Goal: Task Accomplishment & Management: Use online tool/utility

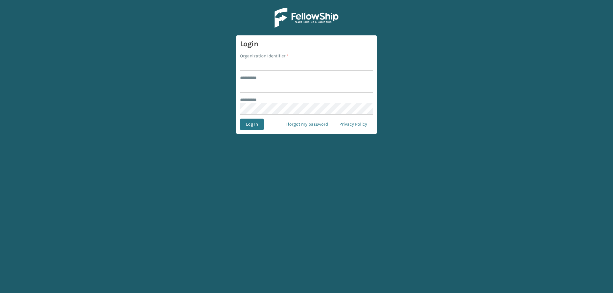
click at [269, 65] on input "Organization Identifier *" at bounding box center [306, 64] width 133 height 11
click at [270, 66] on input "Organization Identifier *" at bounding box center [306, 64] width 133 height 11
type input "Foamtex"
click at [263, 86] on input "******** *" at bounding box center [306, 86] width 133 height 11
type input "******"
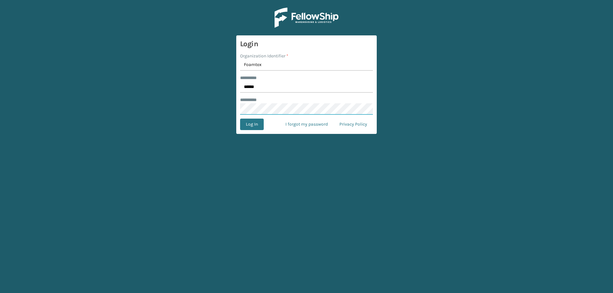
click at [240, 119] on button "Log In" at bounding box center [252, 124] width 24 height 11
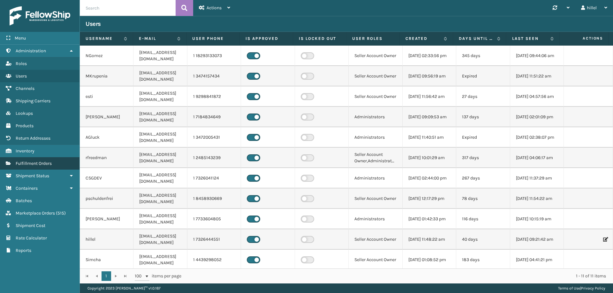
click at [58, 165] on link "Fulfillment Orders" at bounding box center [40, 163] width 80 height 12
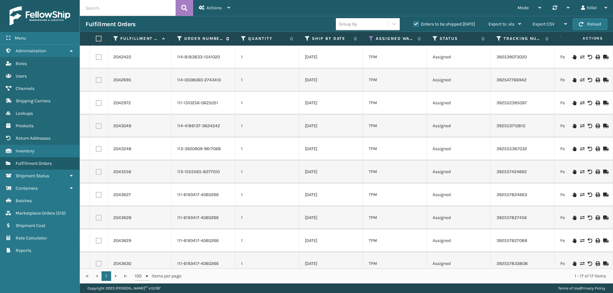
click at [179, 37] on icon at bounding box center [179, 39] width 5 height 6
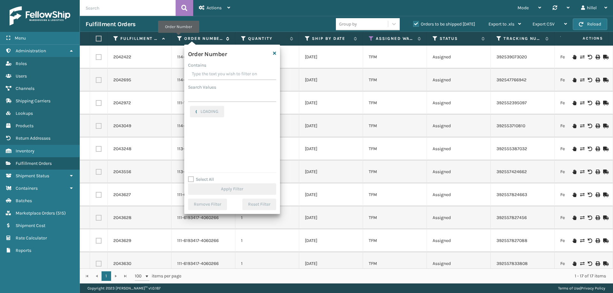
click at [179, 37] on icon at bounding box center [179, 39] width 5 height 6
click at [212, 75] on input "Contains" at bounding box center [232, 74] width 88 height 11
click at [203, 76] on input "Contains" at bounding box center [232, 74] width 88 height 11
click at [218, 76] on input "Contains" at bounding box center [232, 74] width 88 height 11
click at [205, 93] on input "Search Values" at bounding box center [232, 96] width 88 height 11
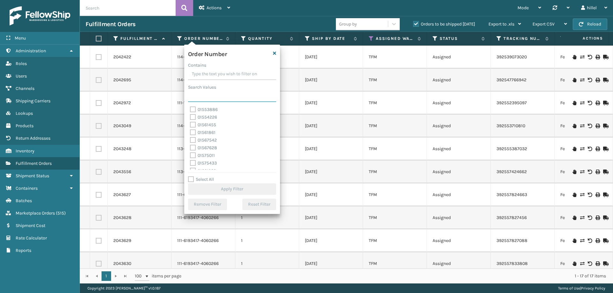
click at [206, 96] on input "Search Values" at bounding box center [232, 96] width 88 height 11
click at [212, 100] on input "Search Values" at bounding box center [232, 96] width 88 height 11
click at [211, 97] on input "Search Values" at bounding box center [232, 96] width 88 height 11
paste input "[CREDIT_CARD_NUMBER]"
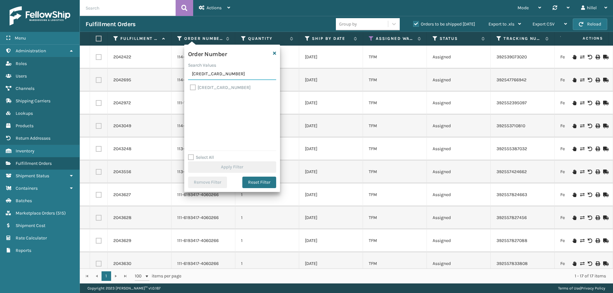
type input "[CREDIT_CARD_NUMBER]"
click at [192, 88] on label "[CREDIT_CARD_NUMBER]" at bounding box center [220, 87] width 61 height 5
click at [190, 88] on input "[CREDIT_CARD_NUMBER]" at bounding box center [190, 86] width 0 height 4
checkbox input "true"
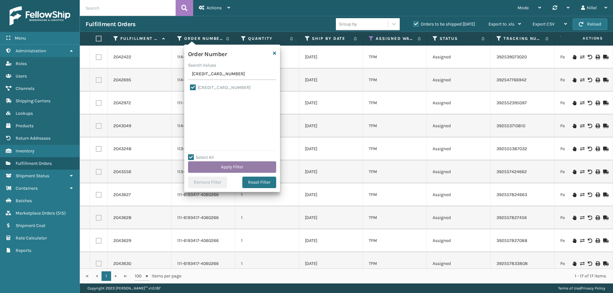
click at [231, 169] on button "Apply Filter" at bounding box center [232, 167] width 88 height 11
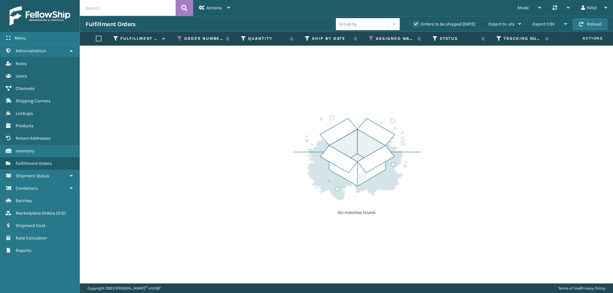
click at [416, 24] on label "Orders to be shipped [DATE]" at bounding box center [444, 23] width 62 height 5
click at [414, 24] on input "Orders to be shipped [DATE]" at bounding box center [413, 22] width 0 height 4
click at [372, 36] on icon at bounding box center [371, 39] width 5 height 6
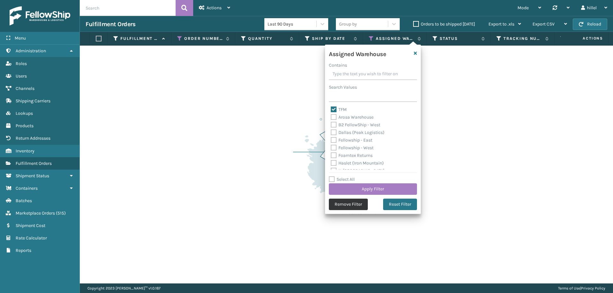
click at [354, 204] on button "Remove Filter" at bounding box center [348, 204] width 39 height 11
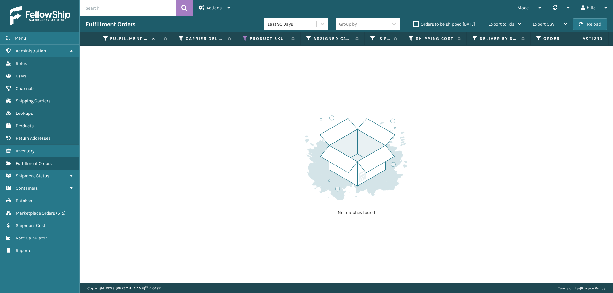
scroll to position [0, 650]
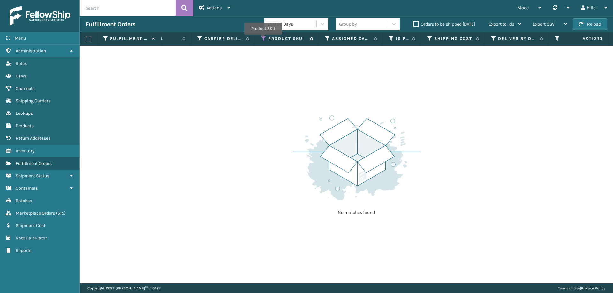
click at [263, 39] on icon at bounding box center [263, 39] width 5 height 6
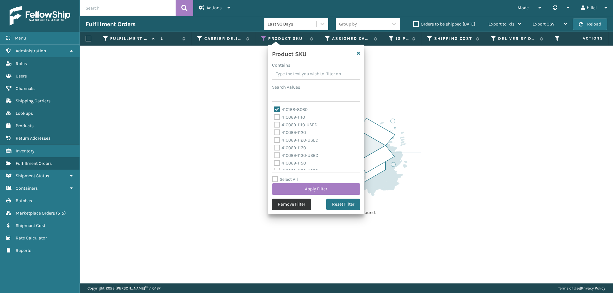
click at [286, 210] on button "Remove Filter" at bounding box center [291, 204] width 39 height 11
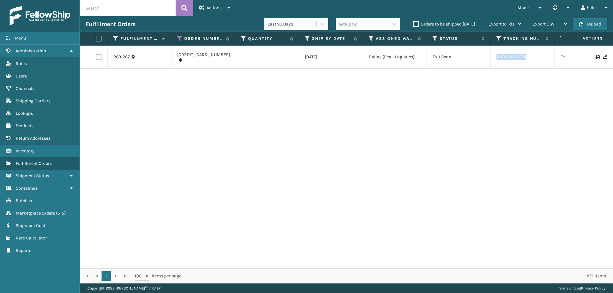
drag, startPoint x: 531, startPoint y: 58, endPoint x: 496, endPoint y: 58, distance: 34.8
click at [496, 58] on td "883731996074" at bounding box center [523, 57] width 64 height 23
copy link "883731996074"
drag, startPoint x: 175, startPoint y: 57, endPoint x: 214, endPoint y: 57, distance: 38.3
click at [214, 57] on td "[CREDIT_CARD_NUMBER]" at bounding box center [203, 57] width 64 height 23
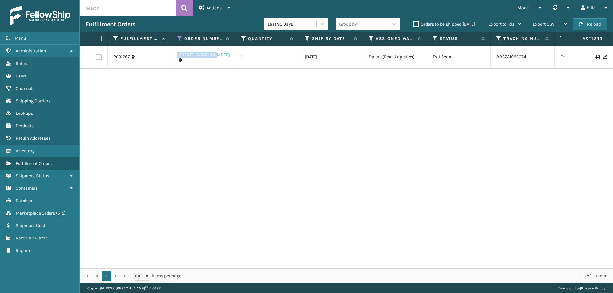
copy link "[CREDIT_CARD_NUMBER]"
drag, startPoint x: 527, startPoint y: 58, endPoint x: 496, endPoint y: 57, distance: 31.3
click at [496, 57] on td "883731996074" at bounding box center [523, 57] width 64 height 23
copy link "883731996074"
click at [179, 37] on icon at bounding box center [179, 39] width 5 height 6
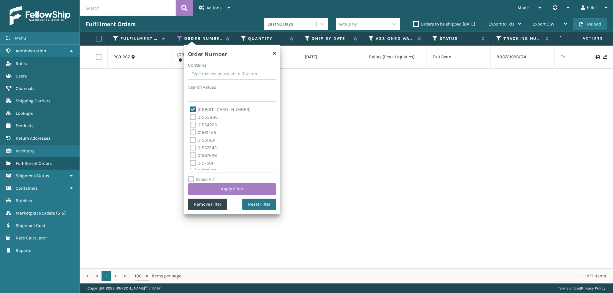
click at [212, 79] on input "Contains" at bounding box center [232, 74] width 88 height 11
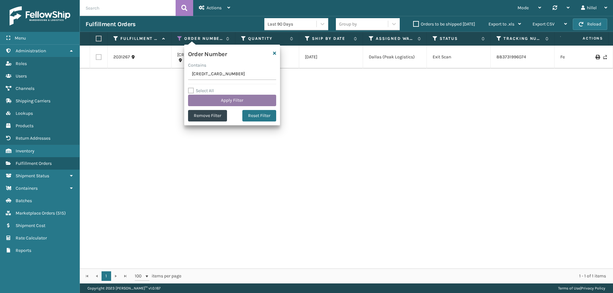
type input "[CREDIT_CARD_NUMBER]"
click at [219, 97] on button "Apply Filter" at bounding box center [232, 100] width 88 height 11
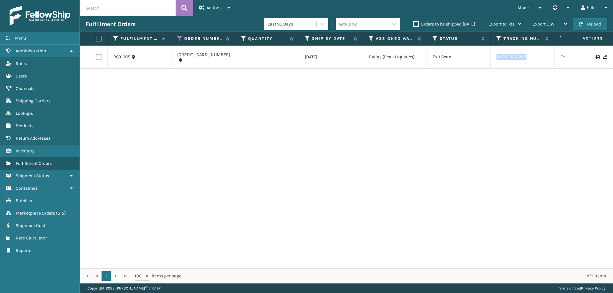
drag, startPoint x: 531, startPoint y: 57, endPoint x: 495, endPoint y: 57, distance: 35.8
click at [495, 57] on td "883729321768" at bounding box center [523, 57] width 64 height 23
copy link "883729321768"
click at [179, 38] on icon at bounding box center [179, 39] width 5 height 6
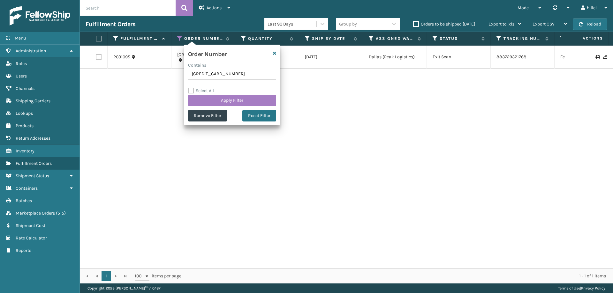
drag, startPoint x: 233, startPoint y: 72, endPoint x: 164, endPoint y: 74, distance: 68.7
click at [164, 74] on section "Fulfillment Orders Last 90 Days Group by Orders to be shipped [DATE] Export to …" at bounding box center [346, 150] width 533 height 268
type input "129023982419164"
click at [232, 98] on button "Apply Filter" at bounding box center [232, 100] width 88 height 11
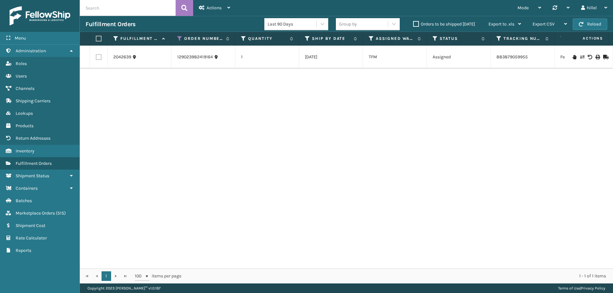
click at [531, 56] on td "883879059955" at bounding box center [523, 57] width 64 height 23
click at [126, 60] on link "2042639" at bounding box center [122, 57] width 18 height 6
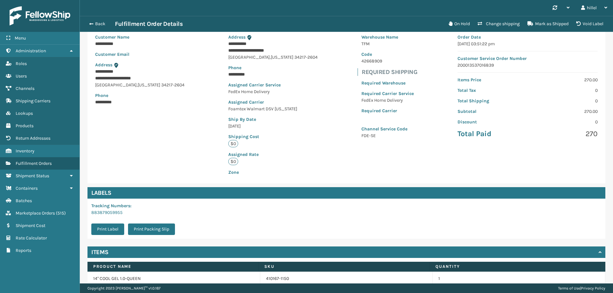
scroll to position [84, 0]
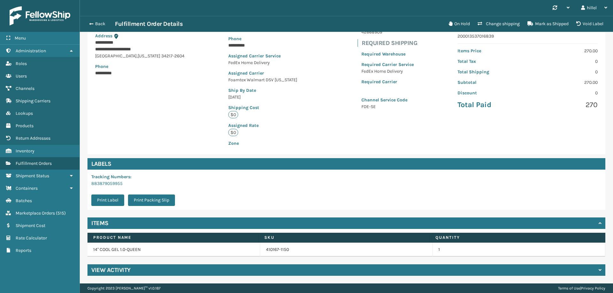
click at [225, 269] on div "View Activity" at bounding box center [347, 270] width 518 height 11
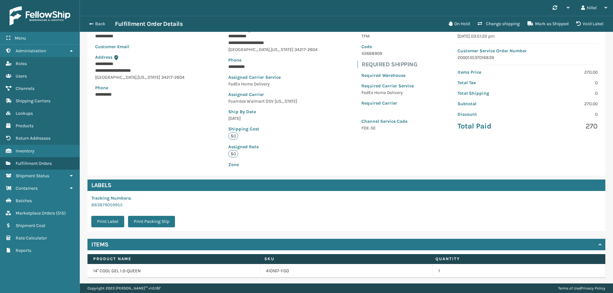
scroll to position [19, 0]
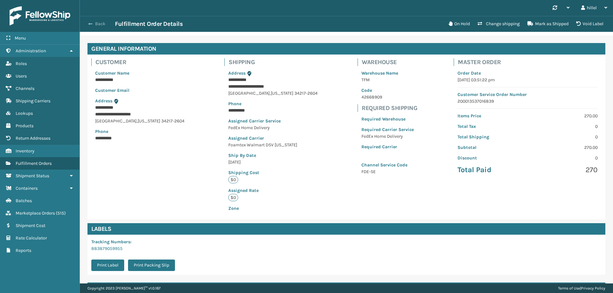
click at [87, 21] on button "Back" at bounding box center [100, 24] width 29 height 6
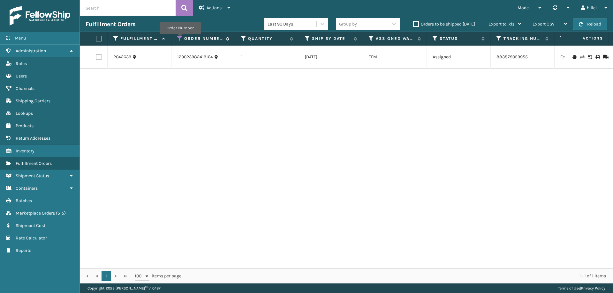
click at [180, 39] on icon at bounding box center [179, 39] width 5 height 6
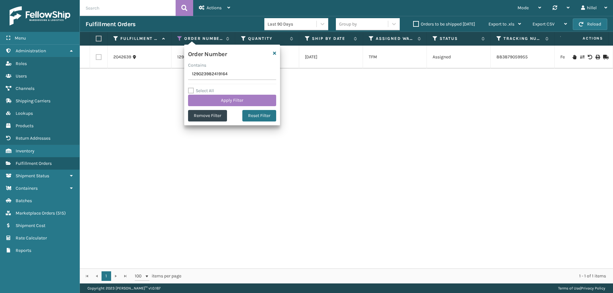
drag, startPoint x: 228, startPoint y: 75, endPoint x: 167, endPoint y: 73, distance: 61.3
click at [174, 73] on section "Fulfillment Orders Last 90 Days Group by Orders to be shipped [DATE] Export to …" at bounding box center [346, 150] width 533 height 268
type input "129023360067645"
click at [231, 95] on button "Apply Filter" at bounding box center [232, 100] width 88 height 11
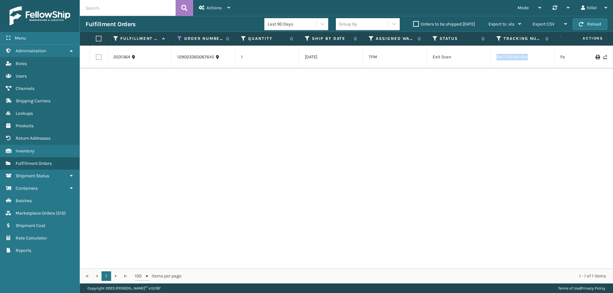
drag, startPoint x: 531, startPoint y: 58, endPoint x: 495, endPoint y: 59, distance: 36.7
click at [495, 59] on td "883733362484" at bounding box center [523, 57] width 64 height 23
copy link "883733362484"
click at [179, 36] on icon at bounding box center [179, 39] width 5 height 6
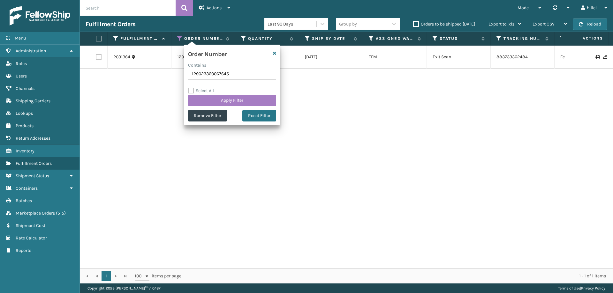
drag, startPoint x: 231, startPoint y: 72, endPoint x: 181, endPoint y: 77, distance: 50.0
click at [182, 77] on section "Fulfillment Orders Last 90 Days Group by Orders to be shipped [DATE] Export to …" at bounding box center [346, 150] width 533 height 268
type input "129023360290467"
click at [227, 101] on button "Apply Filter" at bounding box center [232, 100] width 88 height 11
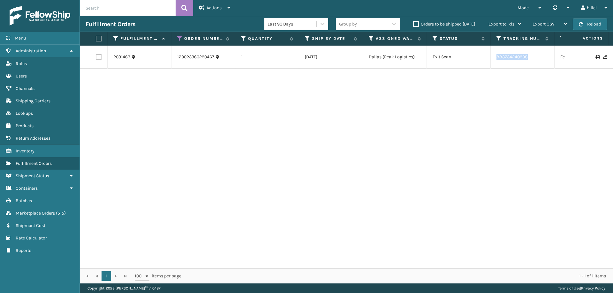
drag, startPoint x: 529, startPoint y: 58, endPoint x: 497, endPoint y: 58, distance: 31.6
click at [497, 58] on td "883734240998" at bounding box center [523, 57] width 64 height 23
copy link "883734240998"
click at [179, 37] on icon at bounding box center [179, 39] width 5 height 6
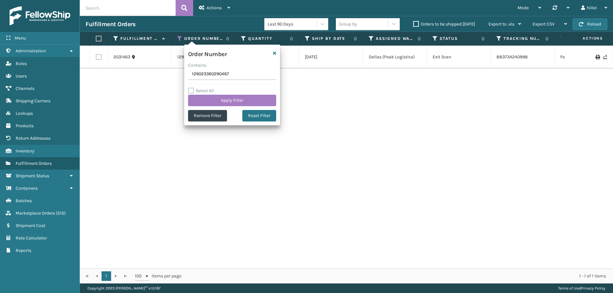
drag, startPoint x: 238, startPoint y: 76, endPoint x: 159, endPoint y: 78, distance: 79.2
click at [159, 78] on section "Fulfillment Orders Last 90 Days Group by Orders to be shipped [DATE] Export to …" at bounding box center [346, 150] width 533 height 268
type input "129023359534536"
click at [229, 98] on button "Apply Filter" at bounding box center [232, 100] width 88 height 11
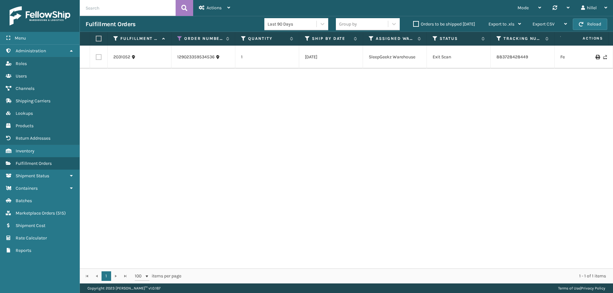
click at [156, 93] on div "2031052 129023359534536 1 [DATE] SleepGeekz Warehouse Exit Scan 883728428449 Fe…" at bounding box center [346, 157] width 533 height 223
drag, startPoint x: 528, startPoint y: 58, endPoint x: 498, endPoint y: 58, distance: 30.0
click at [498, 58] on td "883728428449" at bounding box center [523, 57] width 64 height 23
copy link "883728428449"
click at [179, 40] on icon at bounding box center [179, 39] width 5 height 6
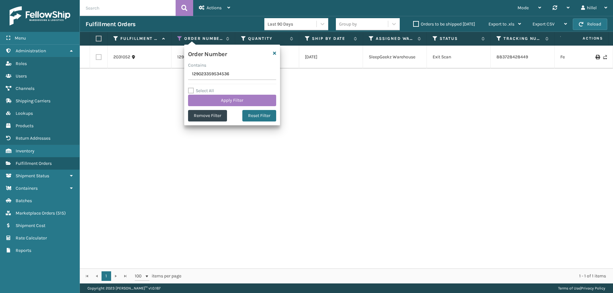
drag, startPoint x: 235, startPoint y: 73, endPoint x: 176, endPoint y: 74, distance: 58.8
click at [176, 74] on section "Fulfillment Orders Last 90 Days Group by Orders to be shipped [DATE] Export to …" at bounding box center [346, 150] width 533 height 268
type input "129023461059164"
click at [232, 99] on button "Apply Filter" at bounding box center [232, 100] width 88 height 11
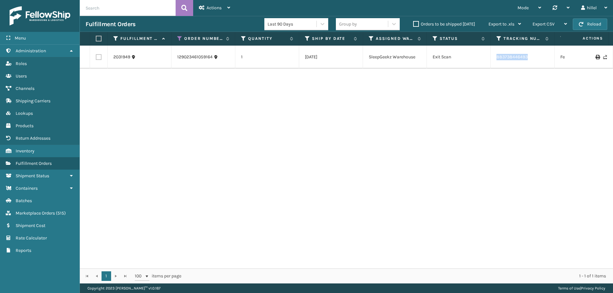
drag, startPoint x: 530, startPoint y: 58, endPoint x: 487, endPoint y: 55, distance: 42.6
copy tr "883738446493"
click at [178, 39] on icon at bounding box center [179, 39] width 5 height 6
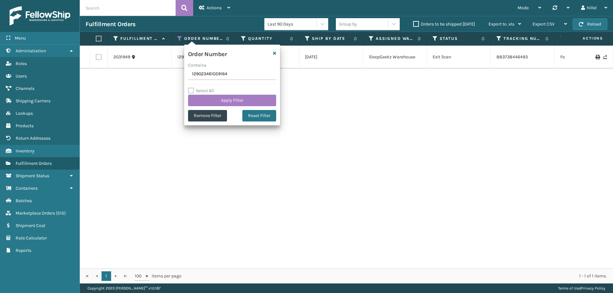
drag, startPoint x: 251, startPoint y: 76, endPoint x: 172, endPoint y: 77, distance: 79.2
click at [165, 73] on section "Fulfillment Orders Last 90 Days Group by Orders to be shipped [DATE] Export to …" at bounding box center [346, 150] width 533 height 268
type input "129023462984934"
click at [219, 98] on button "Apply Filter" at bounding box center [232, 100] width 88 height 11
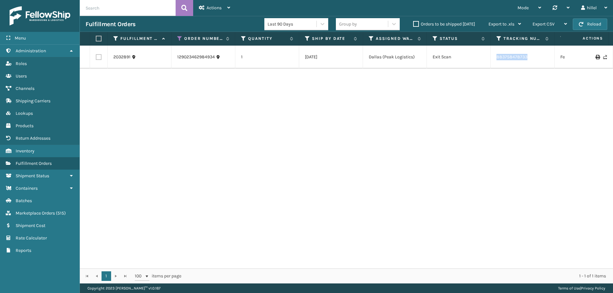
drag, startPoint x: 529, startPoint y: 57, endPoint x: 495, endPoint y: 57, distance: 34.5
click at [495, 57] on td "883758478733" at bounding box center [523, 57] width 64 height 23
copy link "883758478733"
click at [179, 39] on icon at bounding box center [179, 39] width 5 height 6
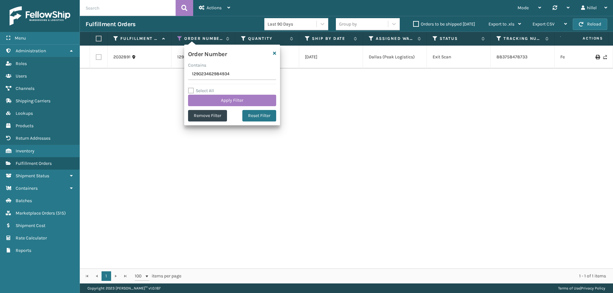
drag, startPoint x: 234, startPoint y: 74, endPoint x: 157, endPoint y: 76, distance: 76.7
click at [157, 76] on section "Fulfillment Orders Last 90 Days Group by Orders to be shipped [DATE] Export to …" at bounding box center [346, 150] width 533 height 268
type input "[CREDIT_CARD_NUMBER]"
click at [235, 98] on button "Apply Filter" at bounding box center [232, 100] width 88 height 11
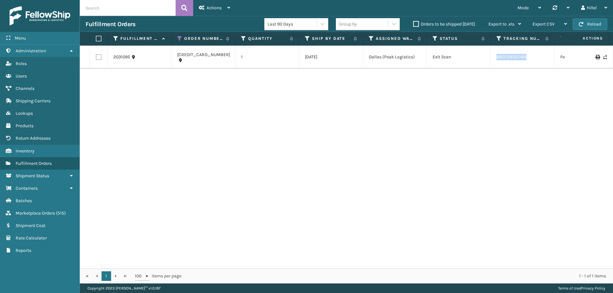
drag, startPoint x: 531, startPoint y: 59, endPoint x: 497, endPoint y: 59, distance: 34.2
click at [497, 59] on td "883729321768" at bounding box center [523, 57] width 64 height 23
copy link "883729321768"
click at [179, 39] on icon at bounding box center [179, 39] width 5 height 6
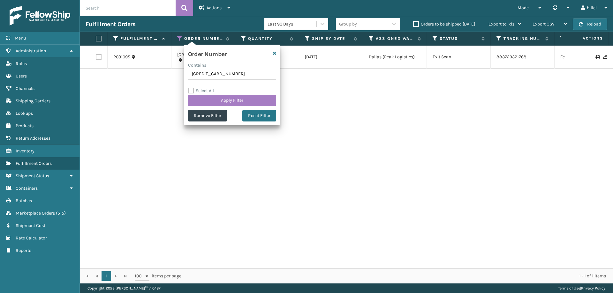
drag, startPoint x: 229, startPoint y: 73, endPoint x: 174, endPoint y: 73, distance: 54.9
click at [174, 73] on section "Fulfillment Orders Last 90 Days Group by Orders to be shipped [DATE] Export to …" at bounding box center [346, 150] width 533 height 268
type input "129023460764877"
click at [230, 102] on button "Apply Filter" at bounding box center [232, 100] width 88 height 11
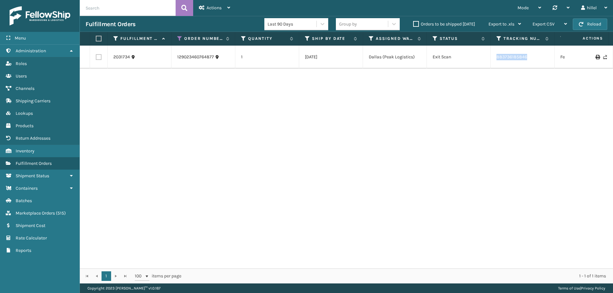
drag, startPoint x: 529, startPoint y: 57, endPoint x: 496, endPoint y: 57, distance: 33.5
click at [496, 57] on td "883736185846" at bounding box center [523, 57] width 64 height 23
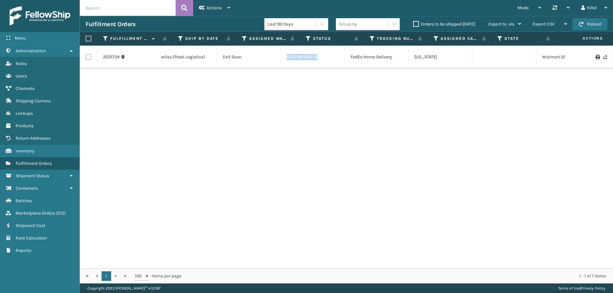
scroll to position [0, 210]
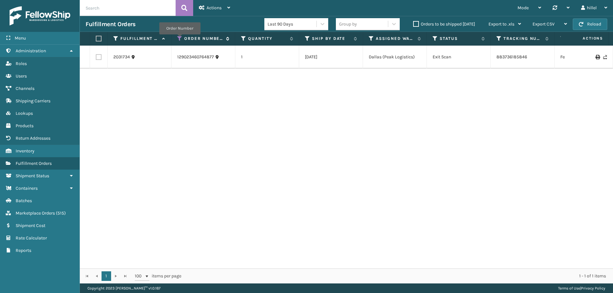
click at [180, 39] on icon at bounding box center [179, 39] width 5 height 6
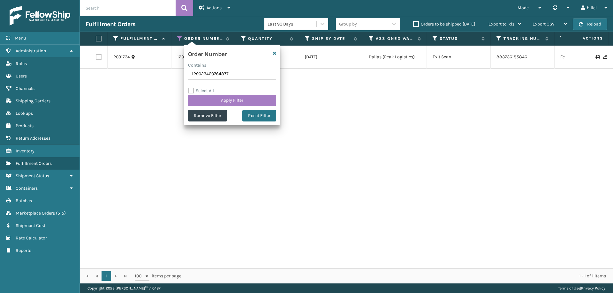
drag, startPoint x: 234, startPoint y: 74, endPoint x: 146, endPoint y: 78, distance: 88.2
click at [147, 78] on section "Fulfillment Orders Last 90 Days Group by Orders to be shipped [DATE] Export to …" at bounding box center [346, 150] width 533 height 268
type input "129023359683159"
click at [210, 98] on button "Apply Filter" at bounding box center [232, 100] width 88 height 11
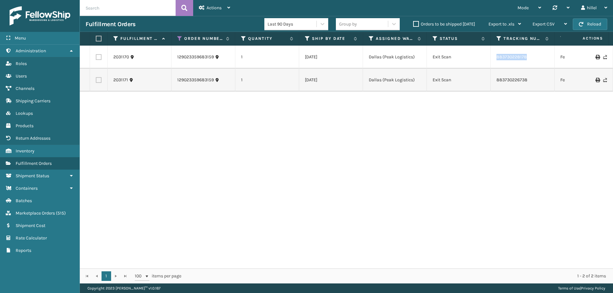
drag, startPoint x: 531, startPoint y: 56, endPoint x: 491, endPoint y: 57, distance: 39.6
click at [491, 57] on td "883730228178" at bounding box center [523, 57] width 64 height 23
